Goal: Task Accomplishment & Management: Use online tool/utility

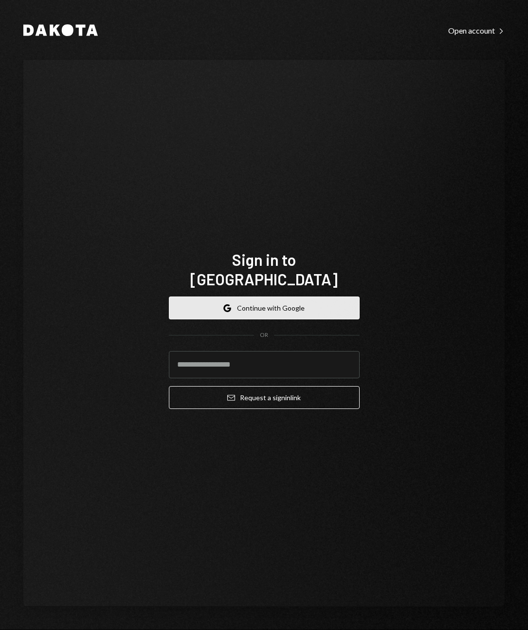
click at [265, 301] on button "Google Continue with Google" at bounding box center [264, 308] width 191 height 23
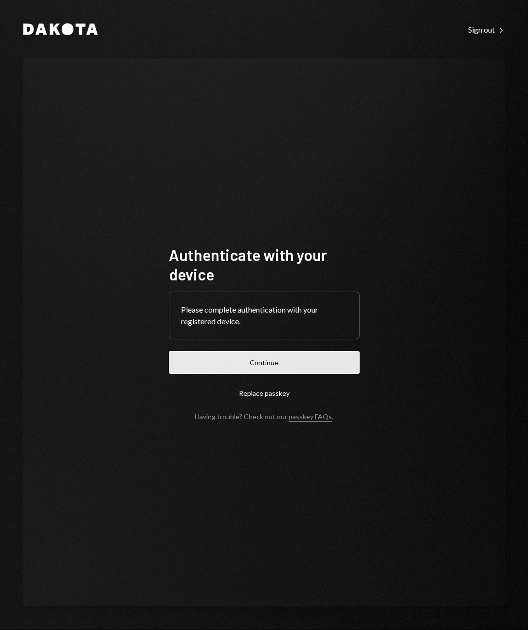
click at [251, 365] on button "Continue" at bounding box center [264, 362] width 191 height 23
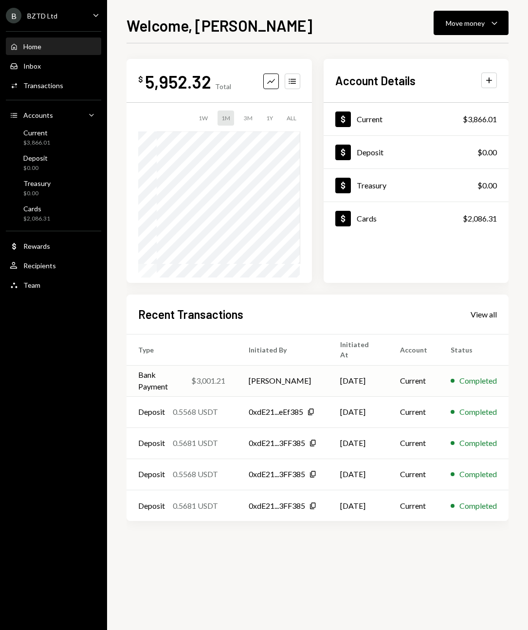
click at [271, 383] on td "[PERSON_NAME]" at bounding box center [283, 380] width 92 height 31
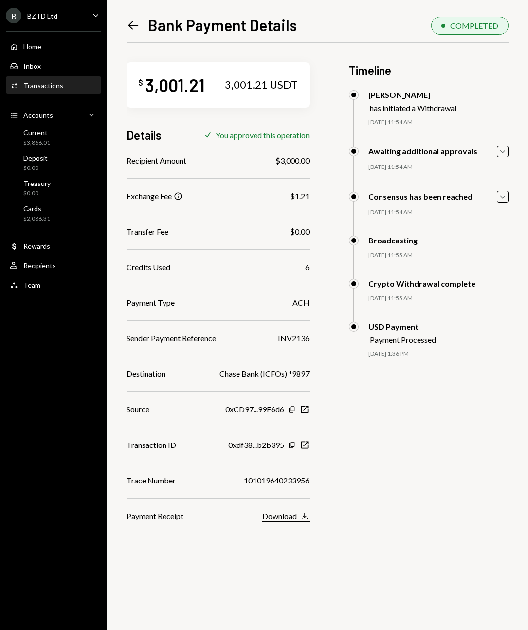
click at [300, 516] on button "Download Download" at bounding box center [285, 516] width 47 height 11
